Goal: Task Accomplishment & Management: Use online tool/utility

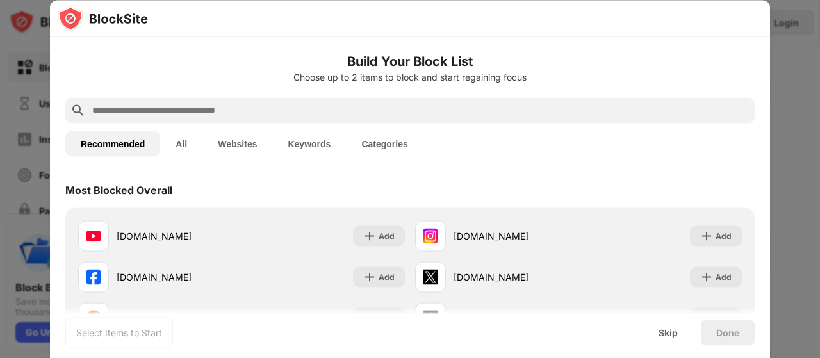
scroll to position [58, 0]
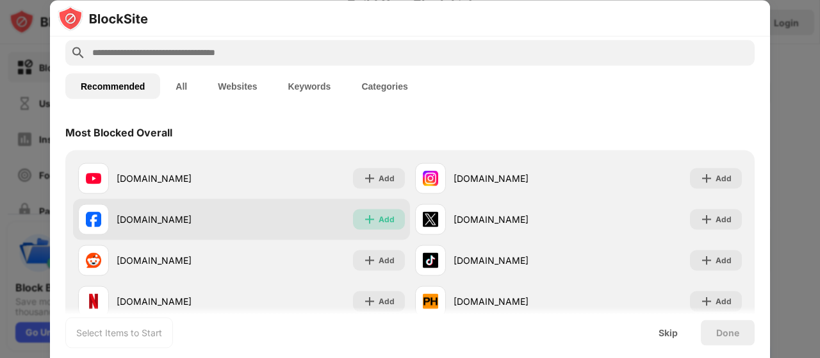
click at [366, 215] on img at bounding box center [369, 219] width 13 height 13
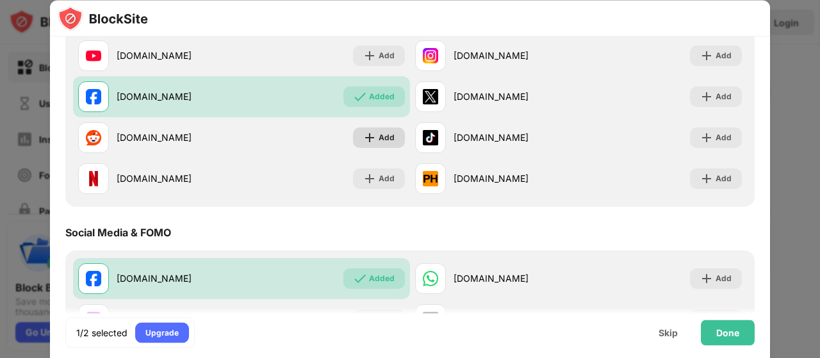
scroll to position [181, 0]
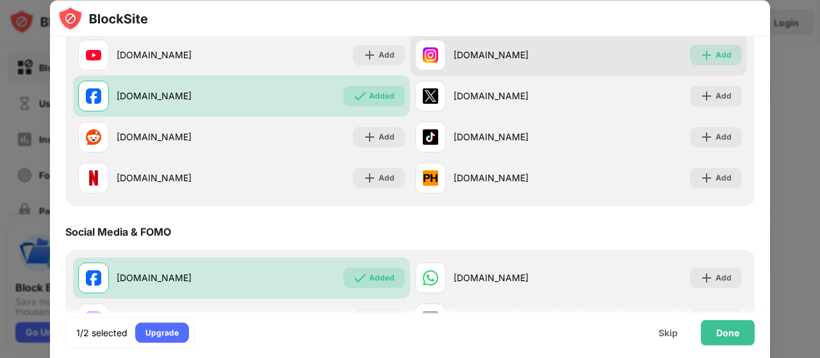
click at [717, 58] on div "Add" at bounding box center [723, 55] width 16 height 13
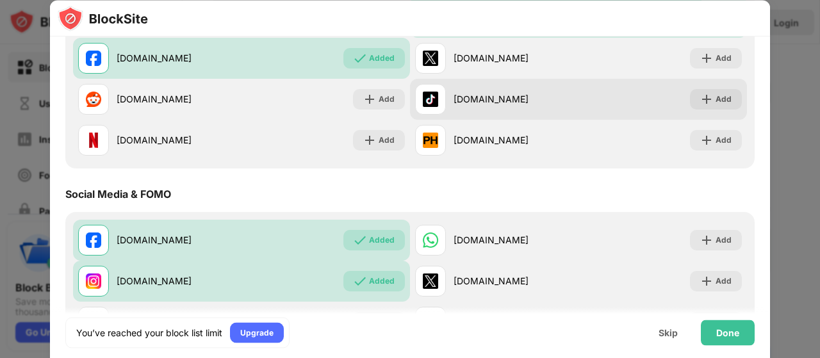
scroll to position [275, 0]
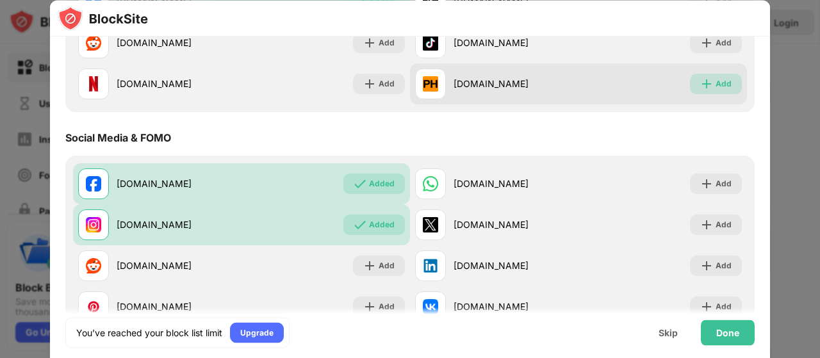
click at [701, 81] on img at bounding box center [706, 83] width 13 height 13
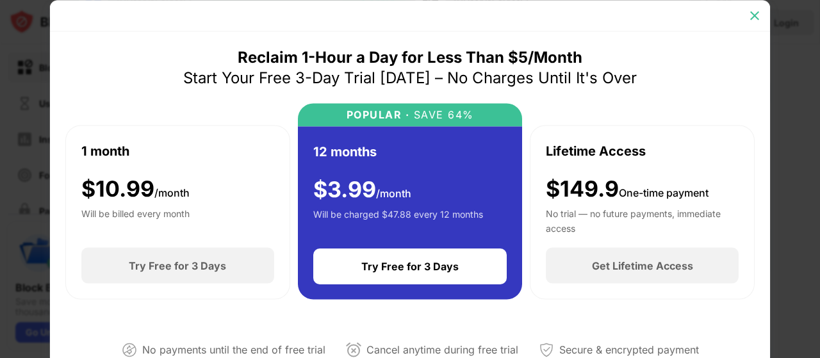
click at [749, 18] on img at bounding box center [754, 15] width 13 height 13
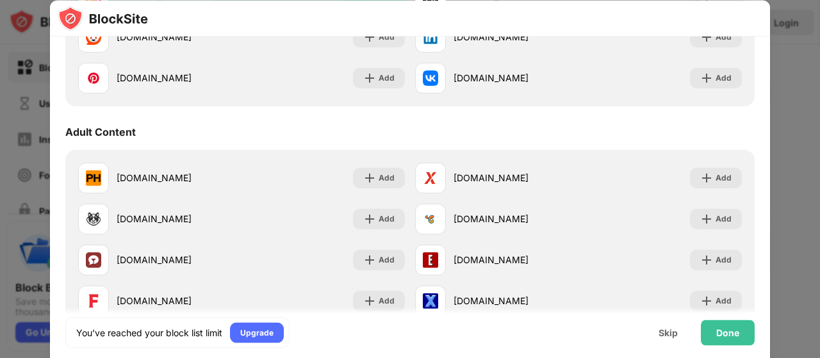
scroll to position [504, 0]
click at [724, 332] on div "Done" at bounding box center [727, 332] width 23 height 10
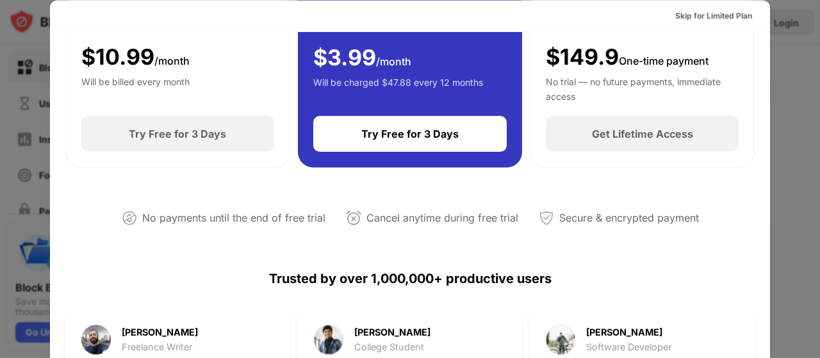
scroll to position [0, 0]
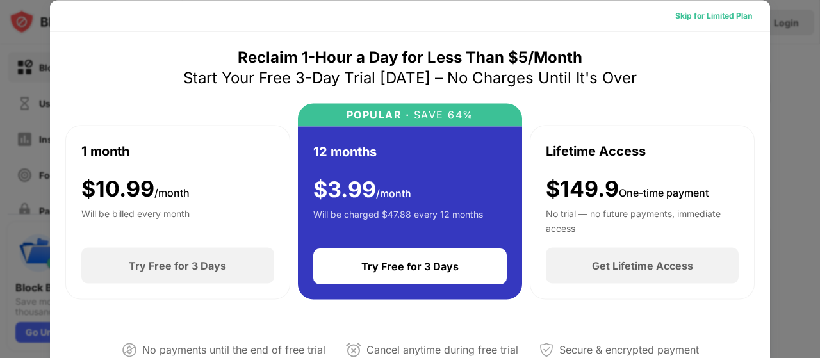
click at [690, 11] on div "Skip for Limited Plan" at bounding box center [713, 15] width 77 height 13
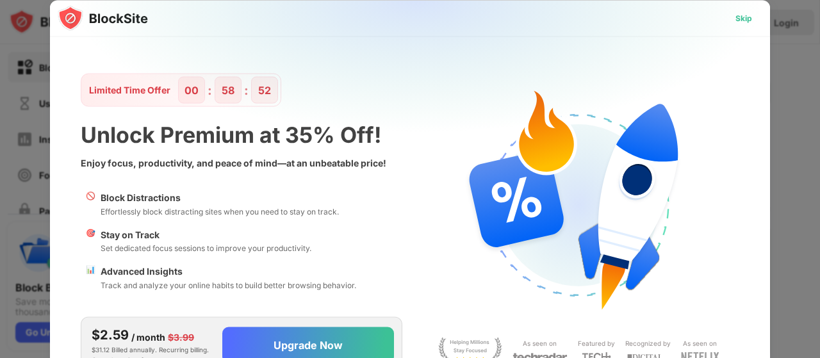
click at [738, 15] on div "Skip" at bounding box center [743, 18] width 17 height 13
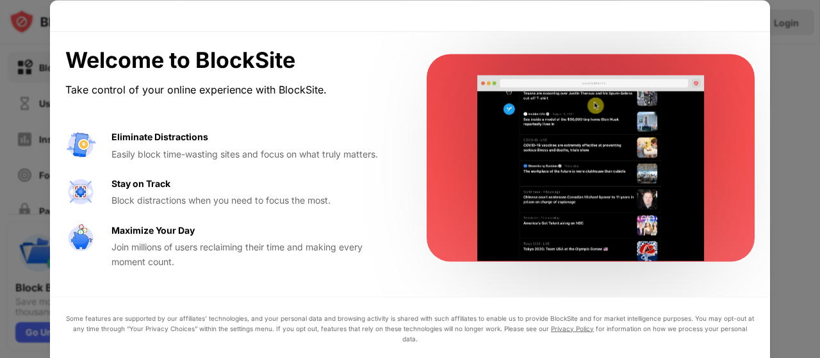
click at [182, 138] on div "Eliminate Distractions" at bounding box center [159, 137] width 97 height 14
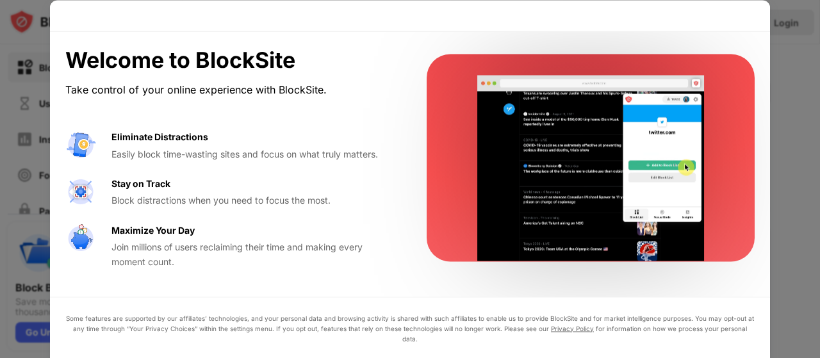
click at [178, 253] on div "Join millions of users reclaiming their time and making every moment count." at bounding box center [253, 254] width 284 height 29
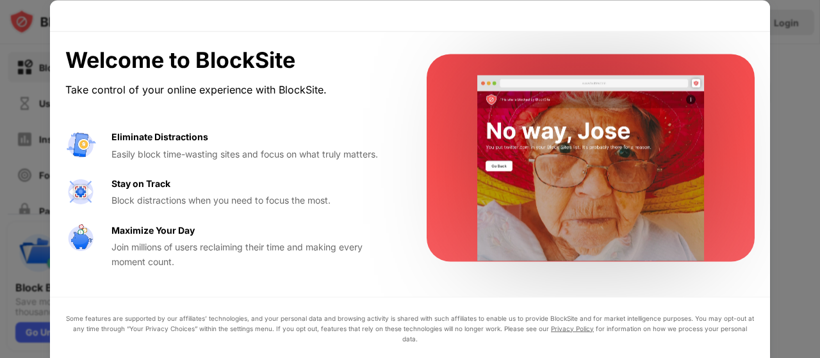
click at [194, 261] on div "Join millions of users reclaiming their time and making every moment count." at bounding box center [253, 254] width 284 height 29
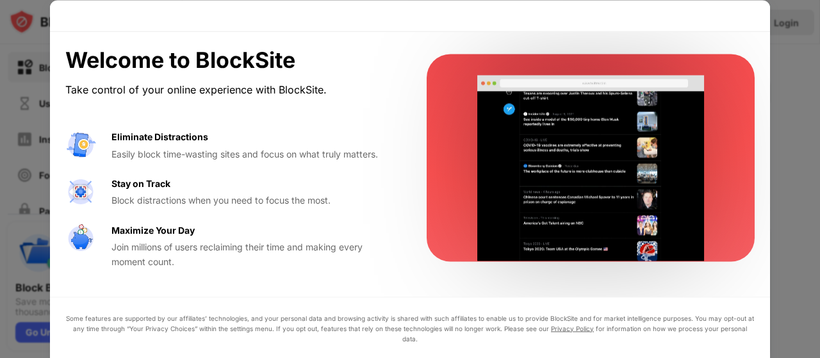
click at [612, 152] on video at bounding box center [591, 169] width 262 height 186
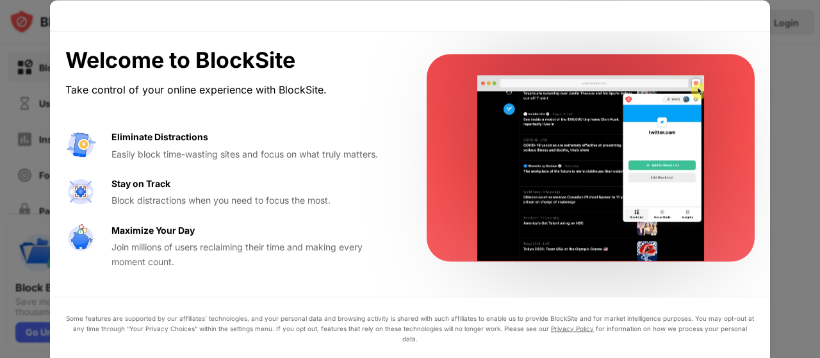
click at [790, 122] on div at bounding box center [410, 179] width 820 height 358
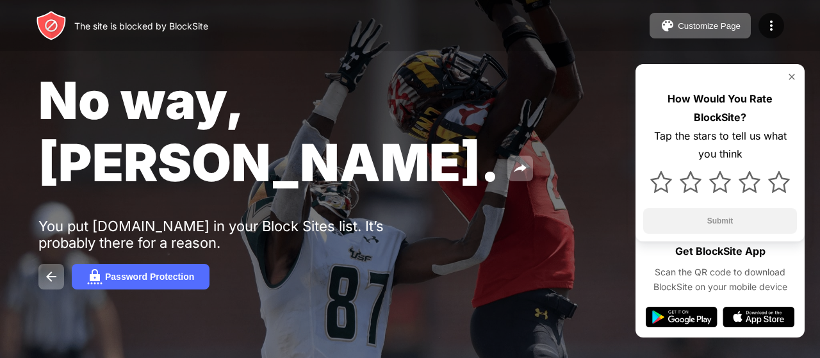
click at [789, 77] on img at bounding box center [792, 77] width 10 height 10
